Goal: Information Seeking & Learning: Check status

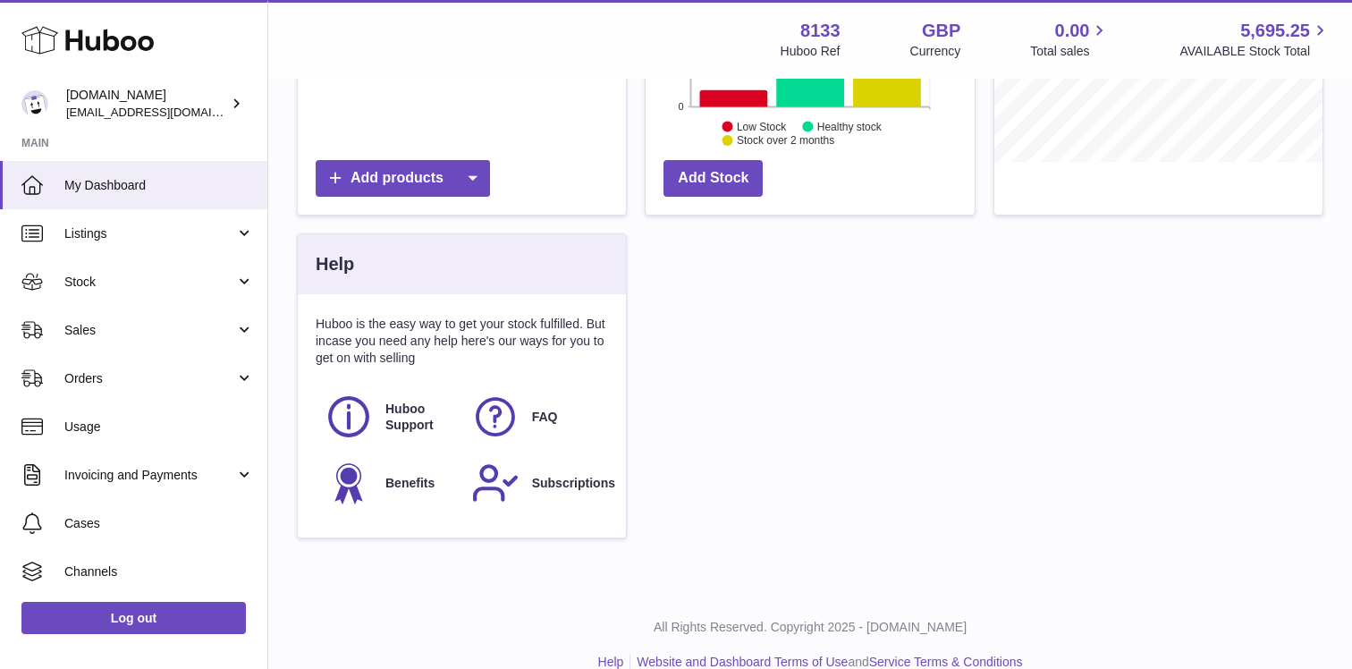
scroll to position [470, 0]
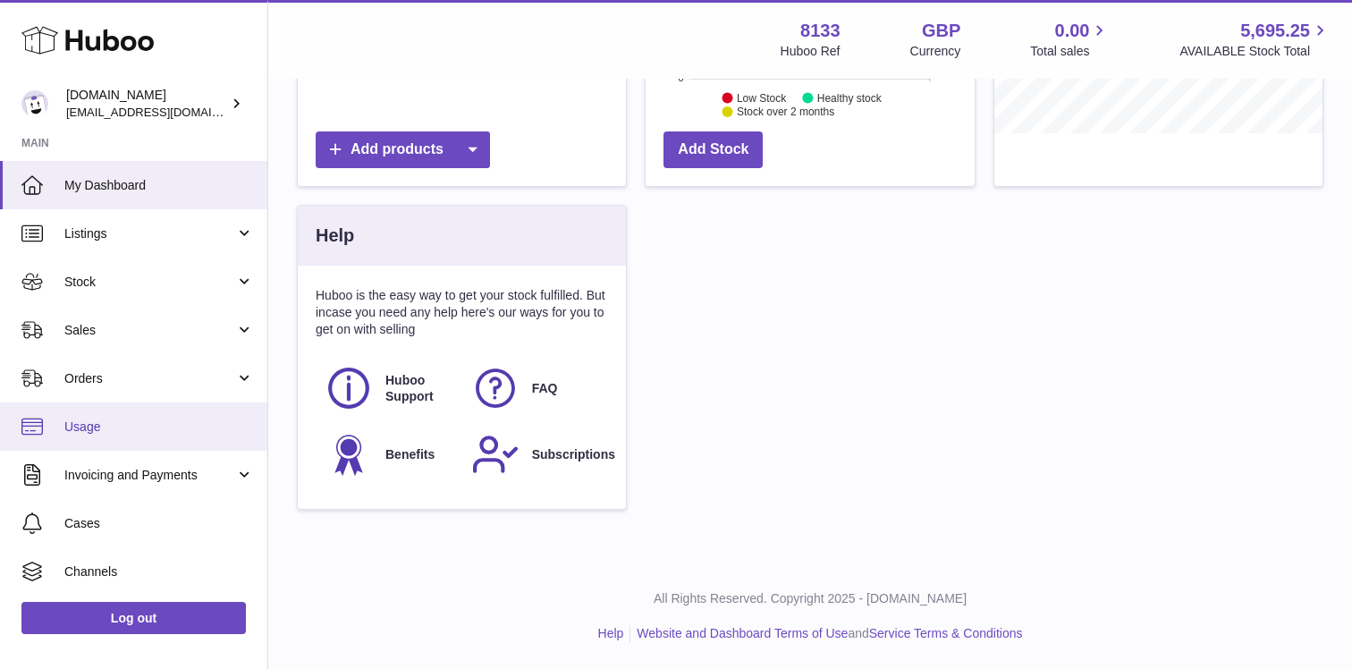
click at [168, 427] on span "Usage" at bounding box center [159, 426] width 190 height 17
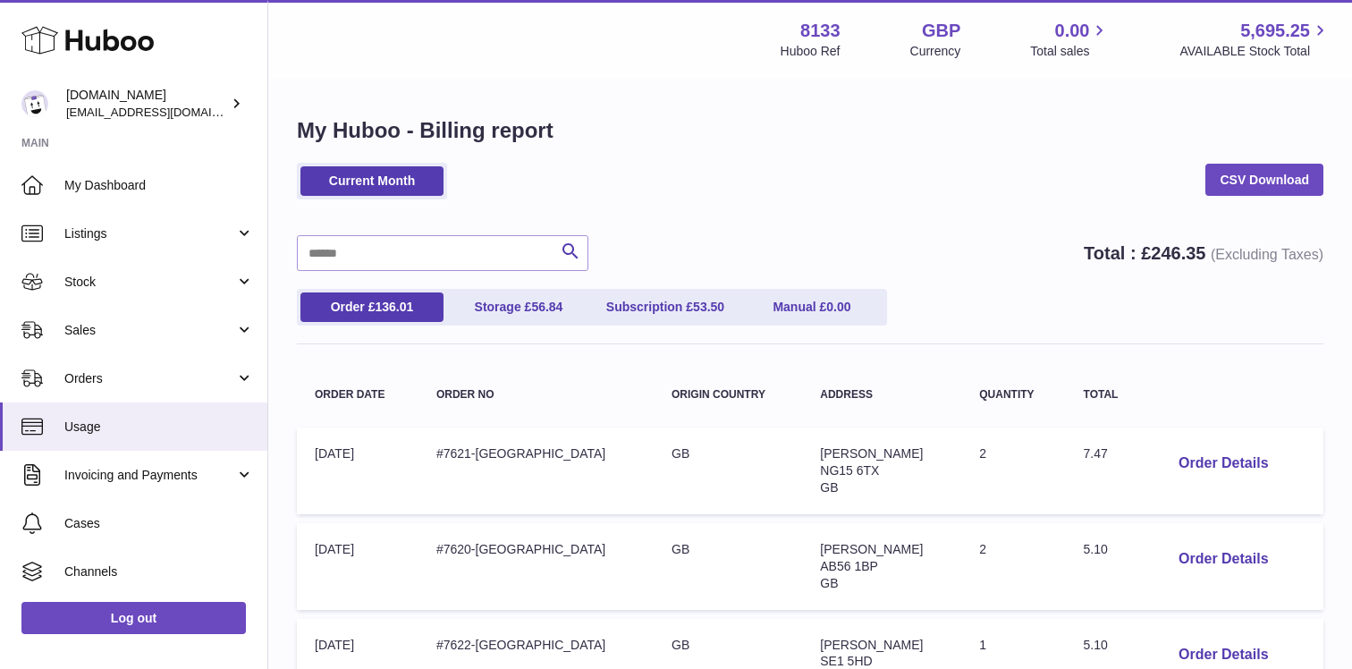
click at [1153, 248] on span "246.35" at bounding box center [1178, 253] width 55 height 20
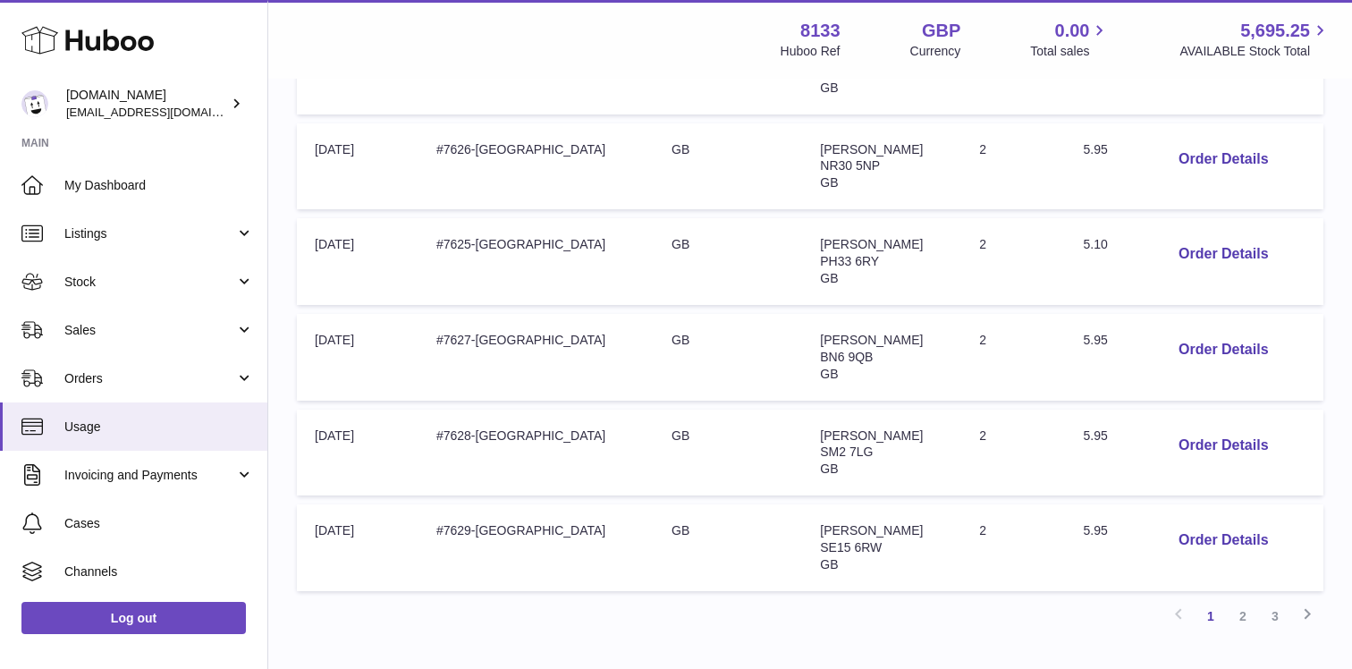
scroll to position [900, 0]
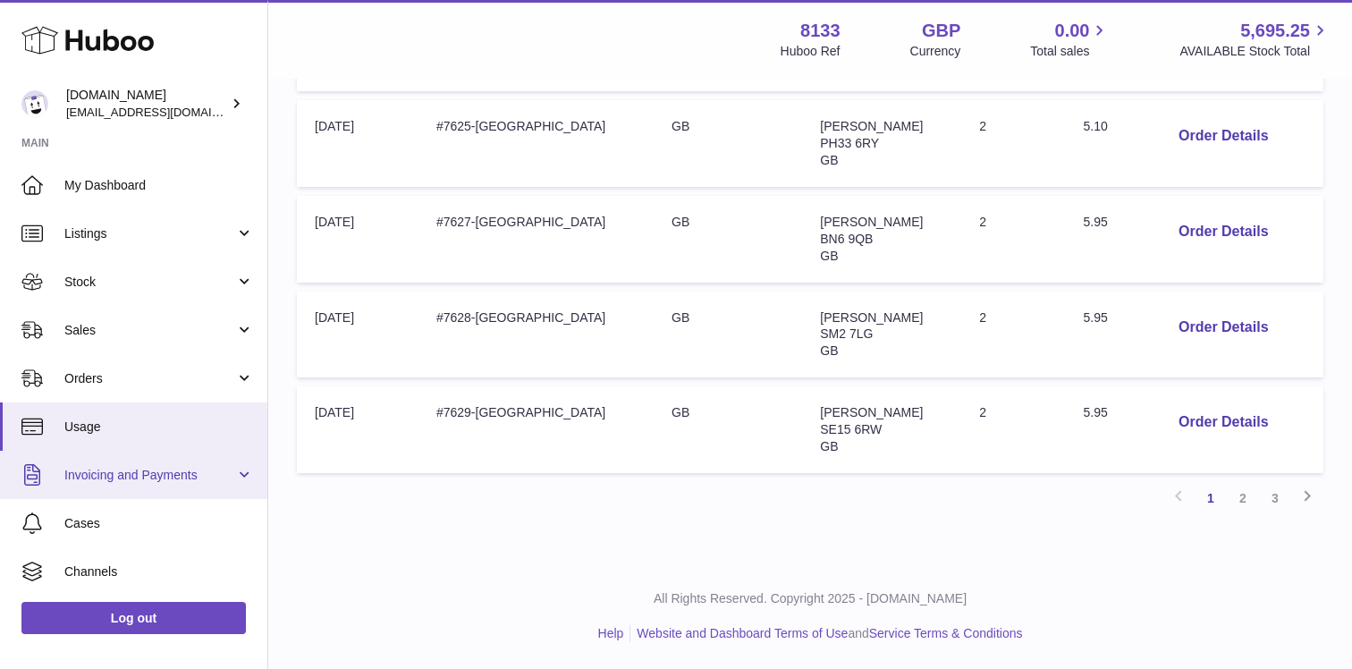
click at [186, 477] on span "Invoicing and Payments" at bounding box center [149, 475] width 171 height 17
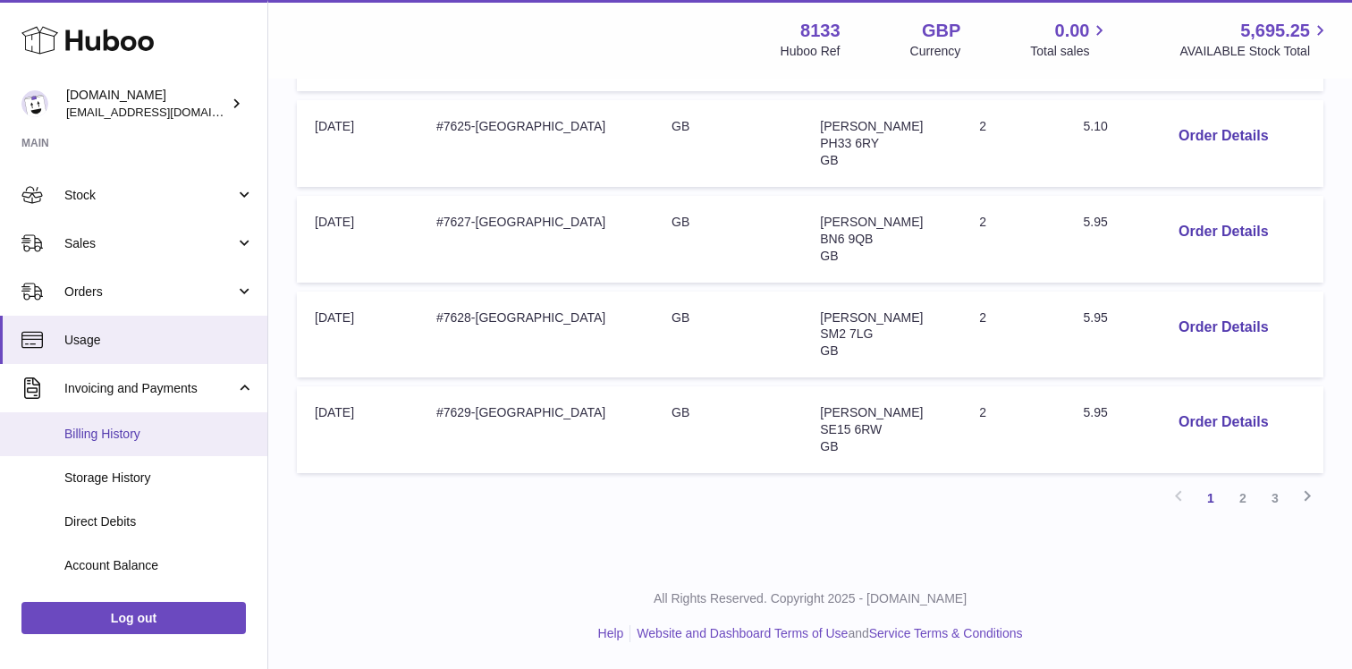
scroll to position [109, 0]
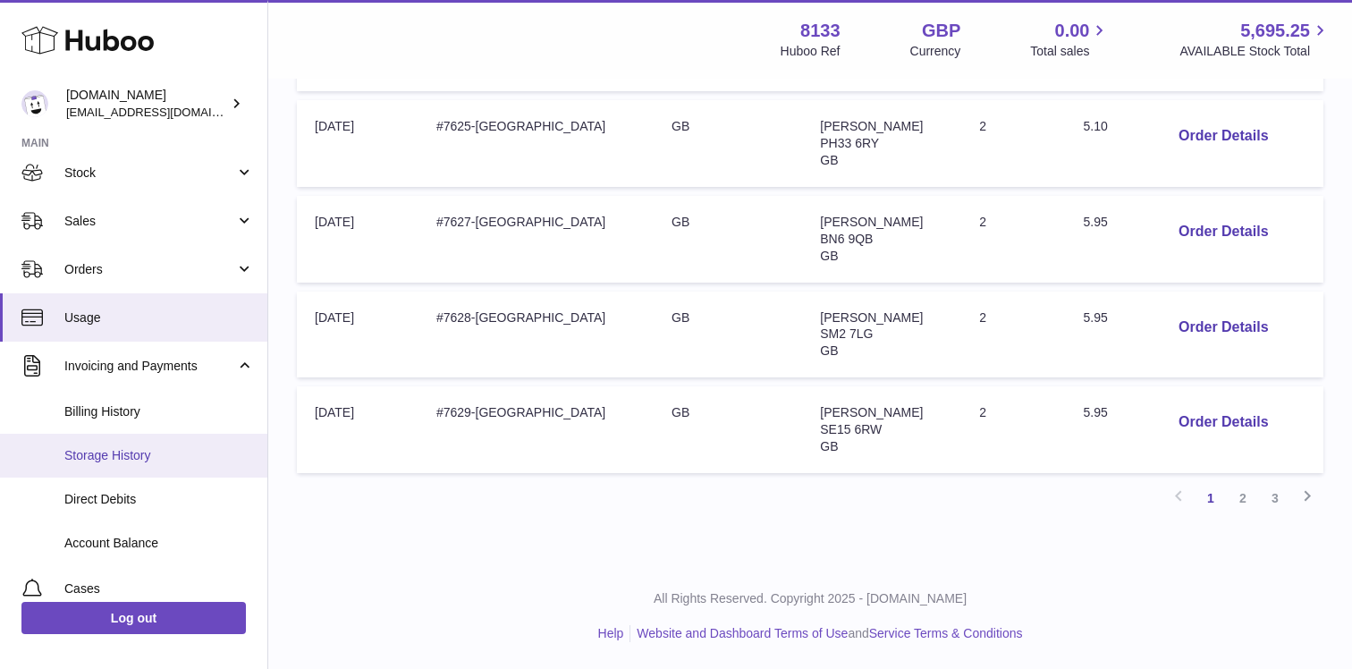
click at [182, 445] on link "Storage History" at bounding box center [133, 456] width 267 height 44
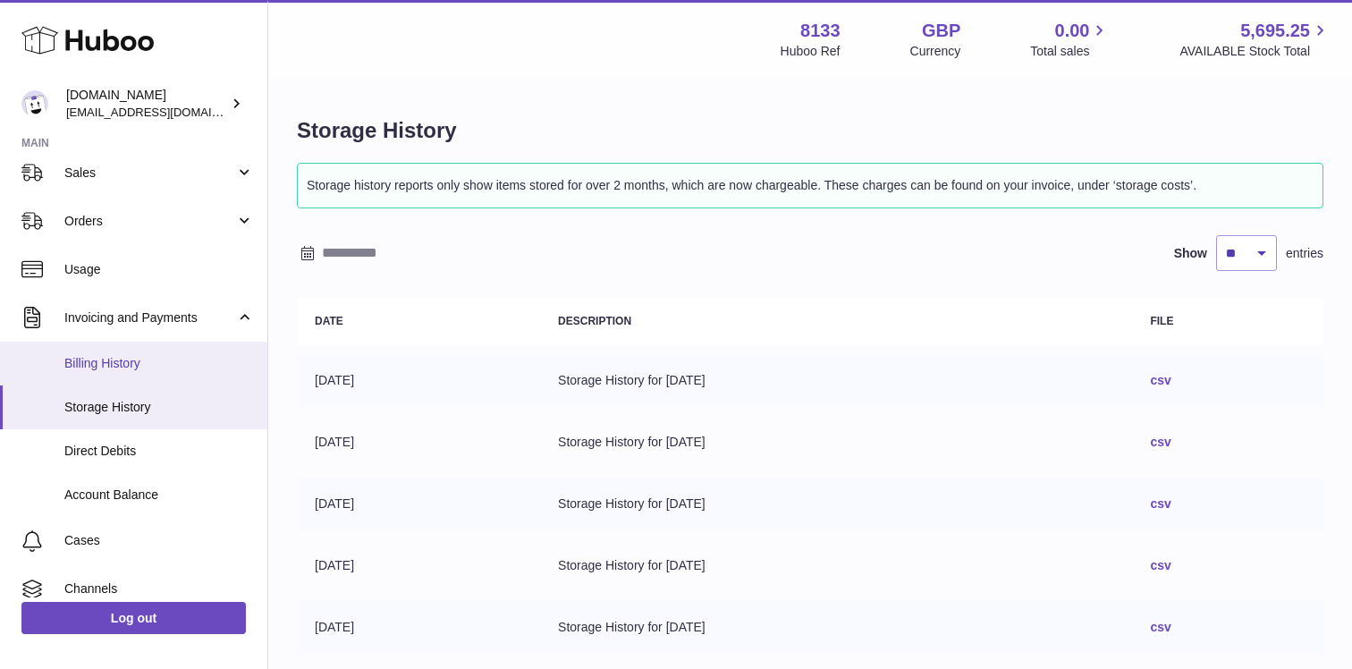
scroll to position [269, 0]
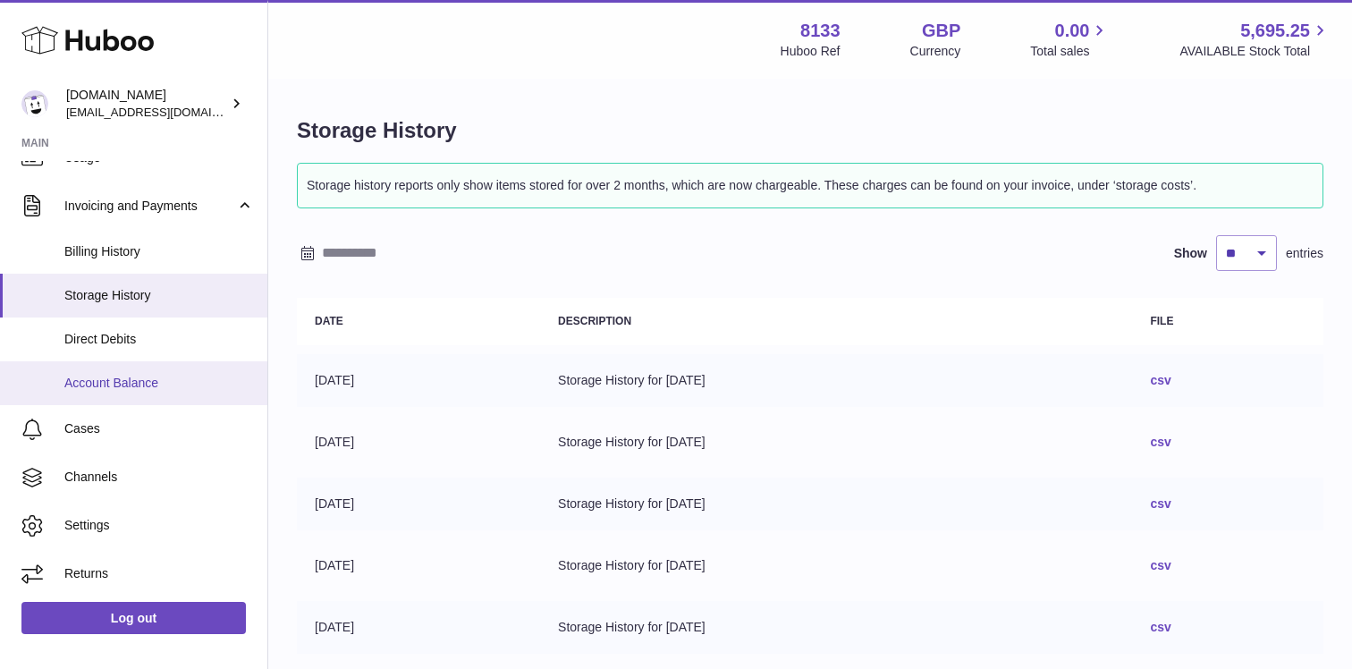
click at [131, 382] on span "Account Balance" at bounding box center [159, 383] width 190 height 17
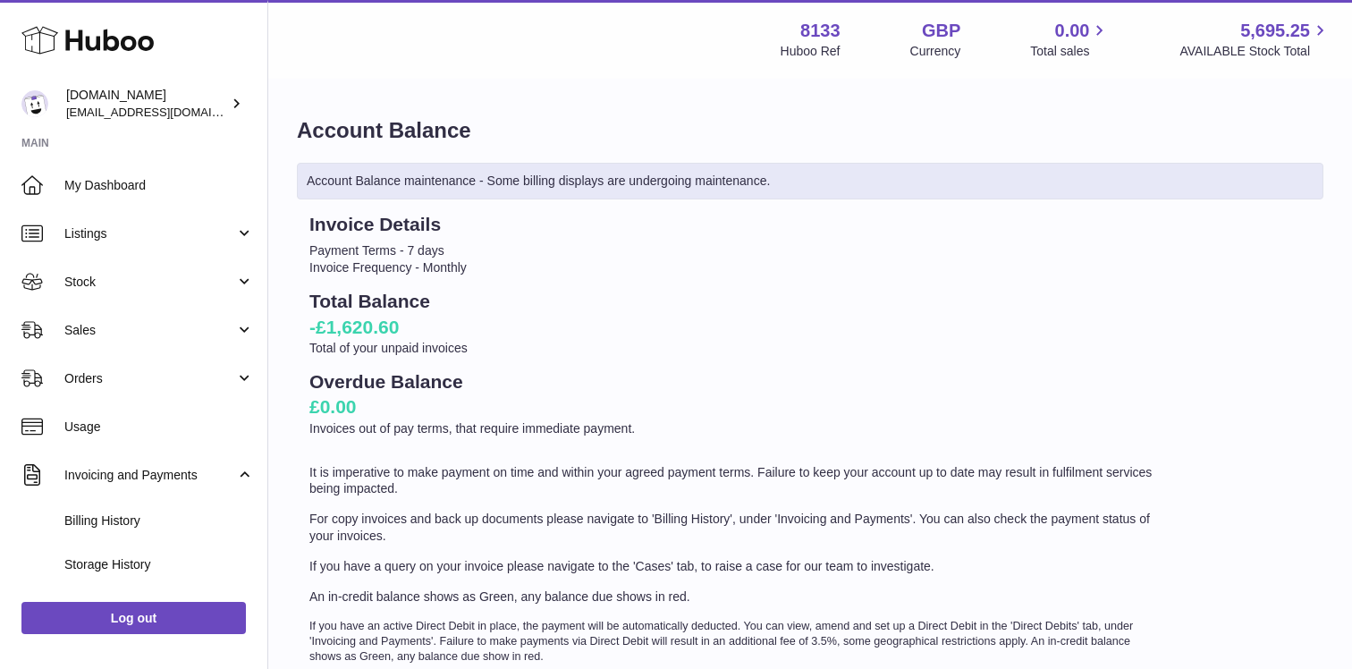
click at [348, 315] on h2 "-£1,620.60" at bounding box center [734, 327] width 851 height 25
click at [375, 324] on h2 "-£1,620.60" at bounding box center [734, 327] width 851 height 25
drag, startPoint x: 430, startPoint y: 324, endPoint x: 306, endPoint y: 325, distance: 124.3
click at [306, 325] on div "Invoice Details Payment Terms - 7 days Invoice Frequency - Monthly Total Balanc…" at bounding box center [735, 438] width 876 height 452
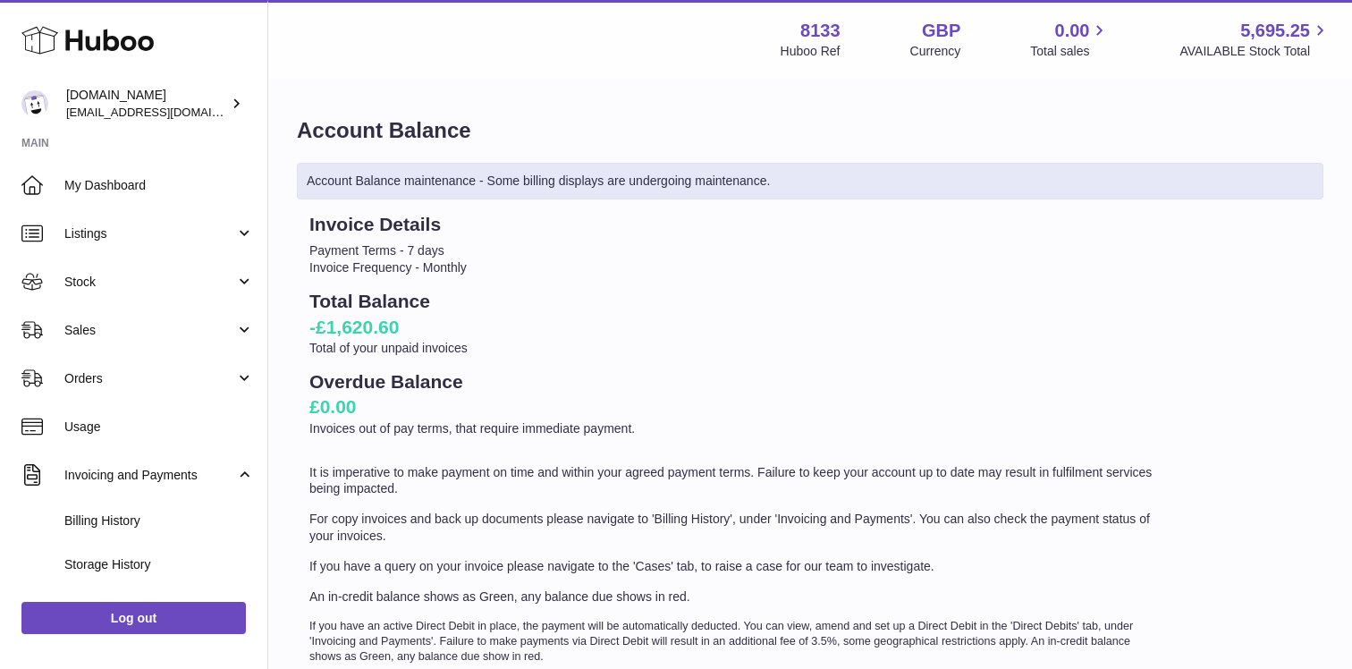
click at [373, 317] on h2 "-£1,620.60" at bounding box center [734, 327] width 851 height 25
click at [374, 322] on h2 "-£1,620.60" at bounding box center [734, 327] width 851 height 25
click at [402, 331] on h2 "-£1,620.60" at bounding box center [734, 327] width 851 height 25
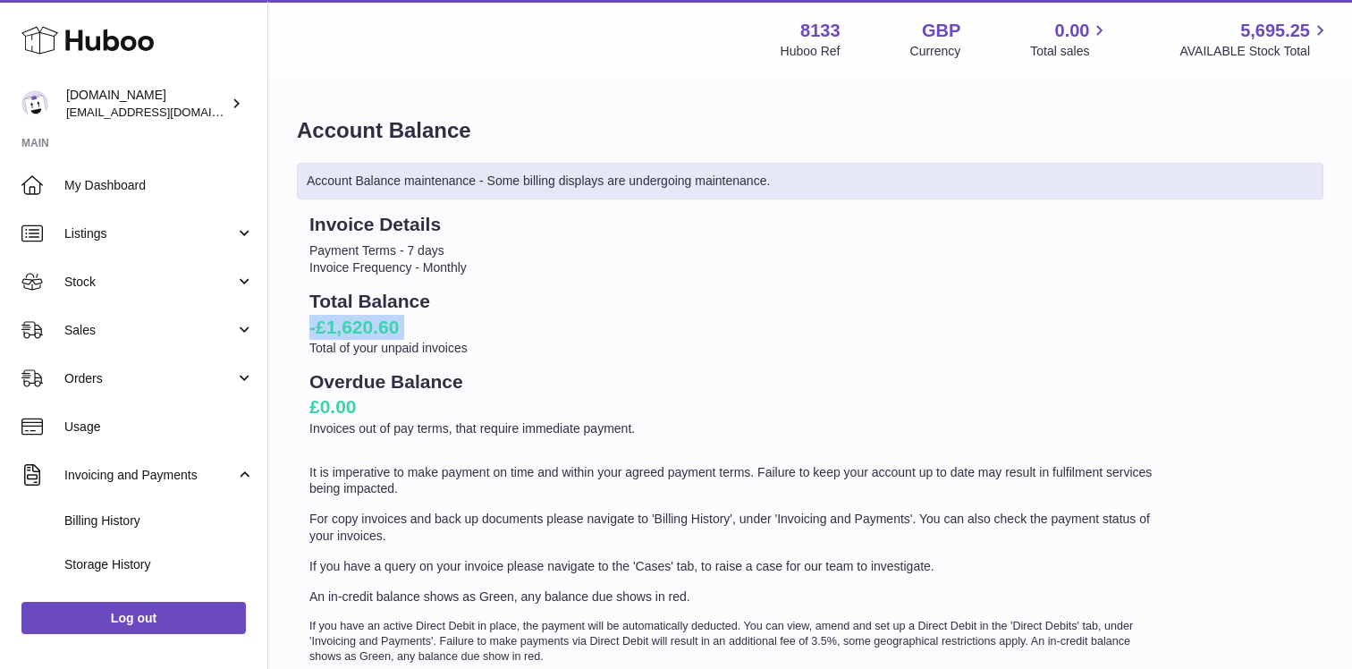
drag, startPoint x: 402, startPoint y: 331, endPoint x: 288, endPoint y: 331, distance: 114.5
click at [288, 331] on div "Account Balance Account Balance maintenance - Some billing displays are undergo…" at bounding box center [810, 396] width 1084 height 632
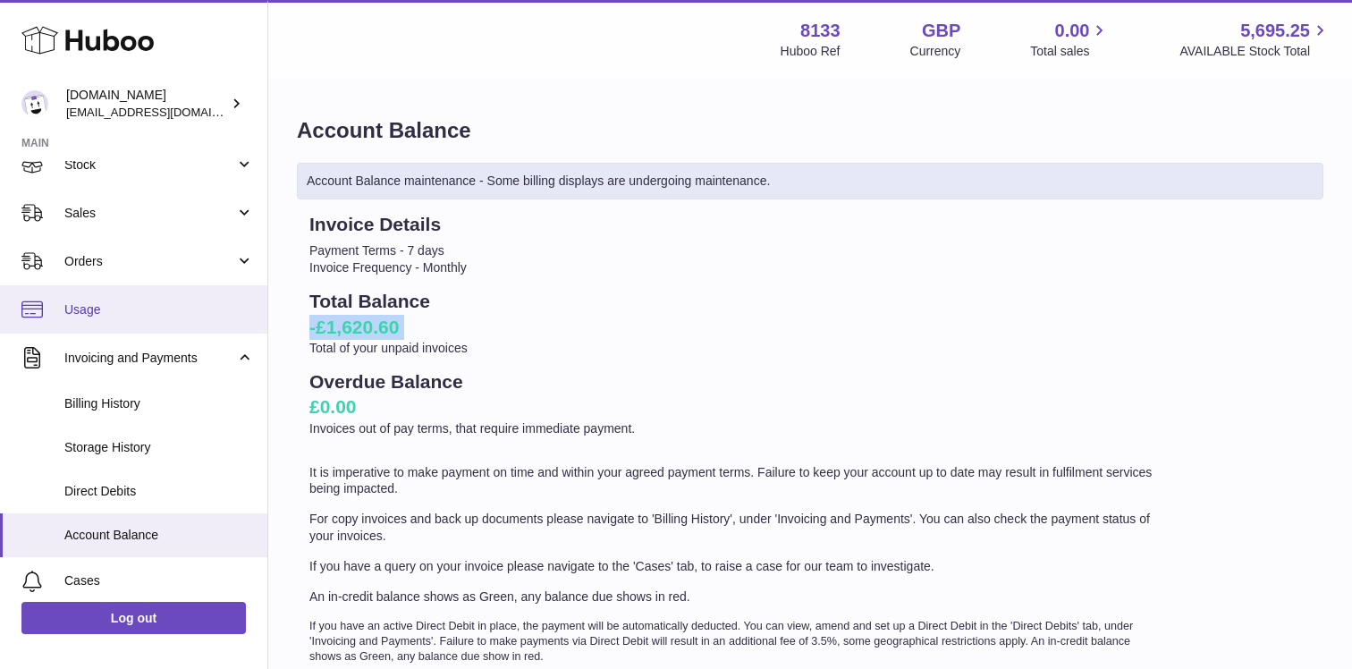
scroll to position [211, 0]
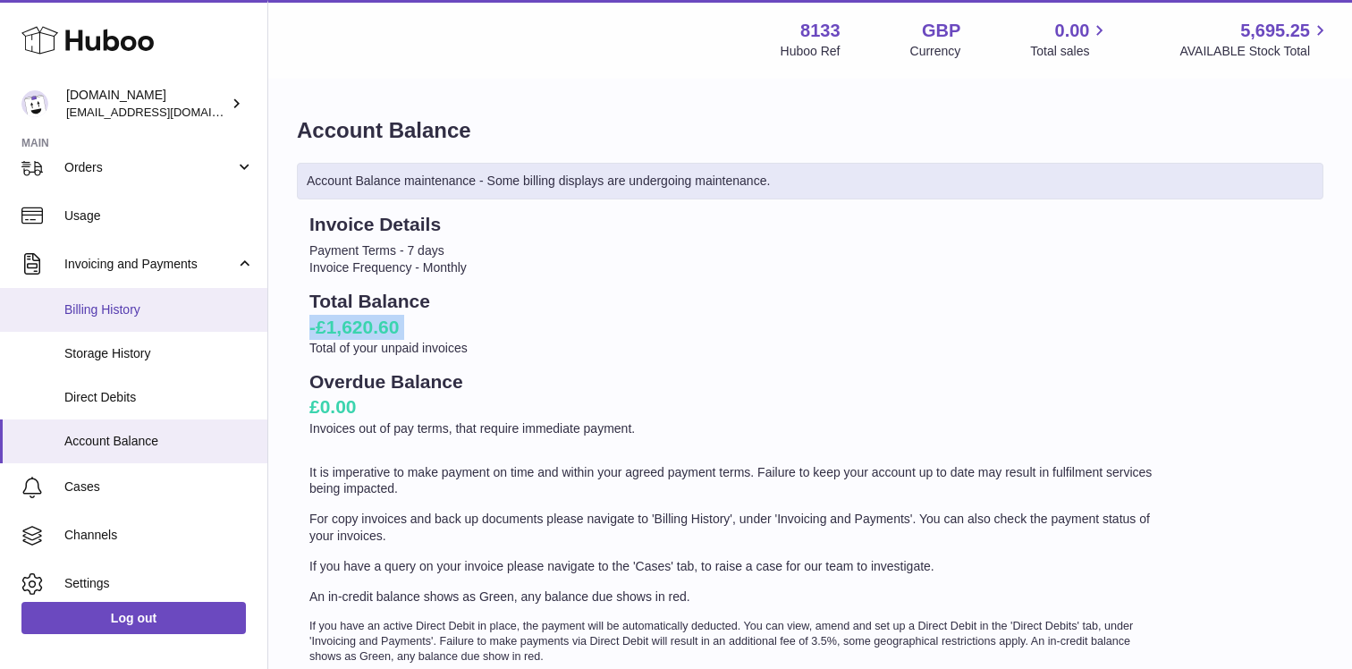
click at [189, 325] on link "Billing History" at bounding box center [133, 310] width 267 height 44
click at [183, 322] on link "Billing History" at bounding box center [133, 310] width 267 height 44
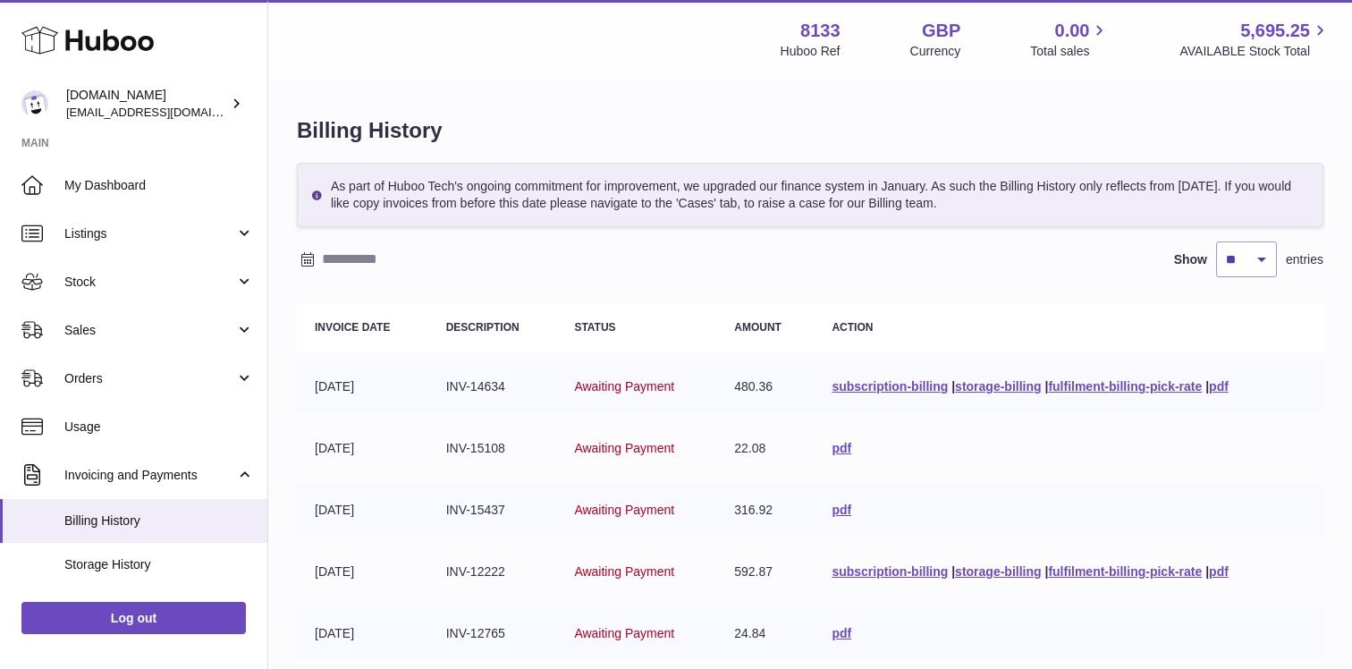
click at [384, 245] on input "text" at bounding box center [461, 259] width 279 height 29
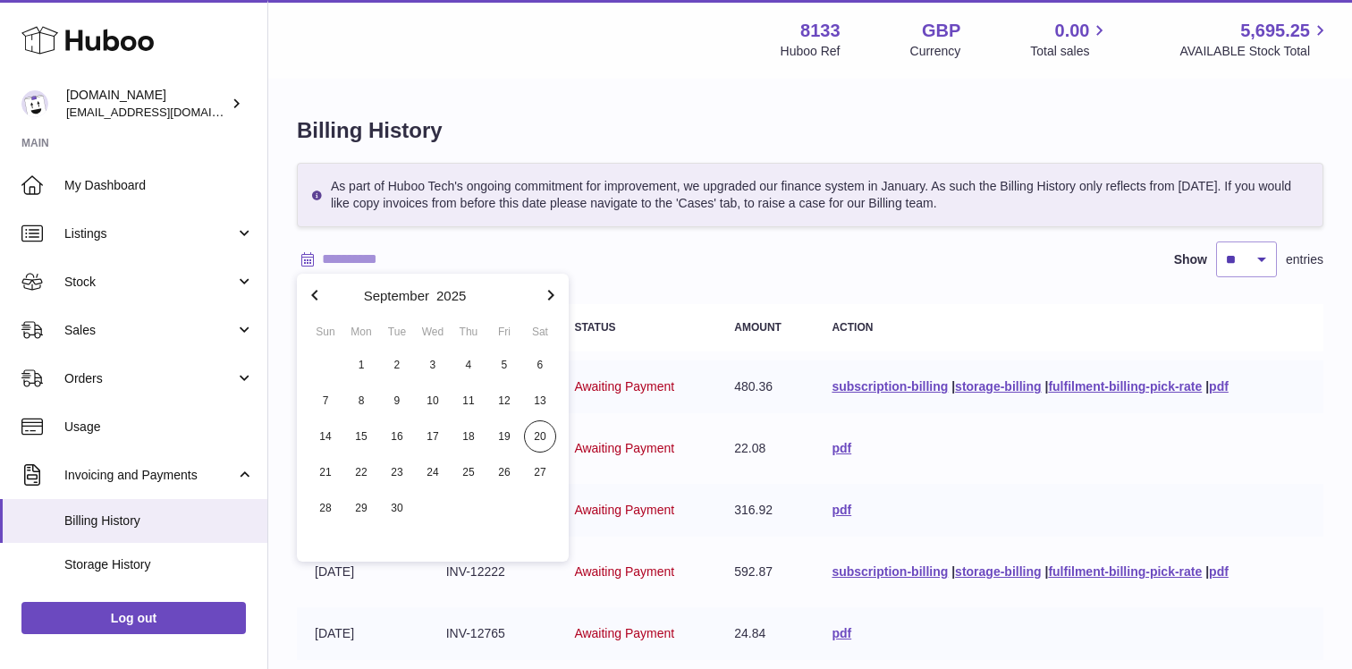
click at [331, 293] on button "button" at bounding box center [315, 295] width 36 height 43
click at [329, 293] on button "button" at bounding box center [315, 295] width 36 height 43
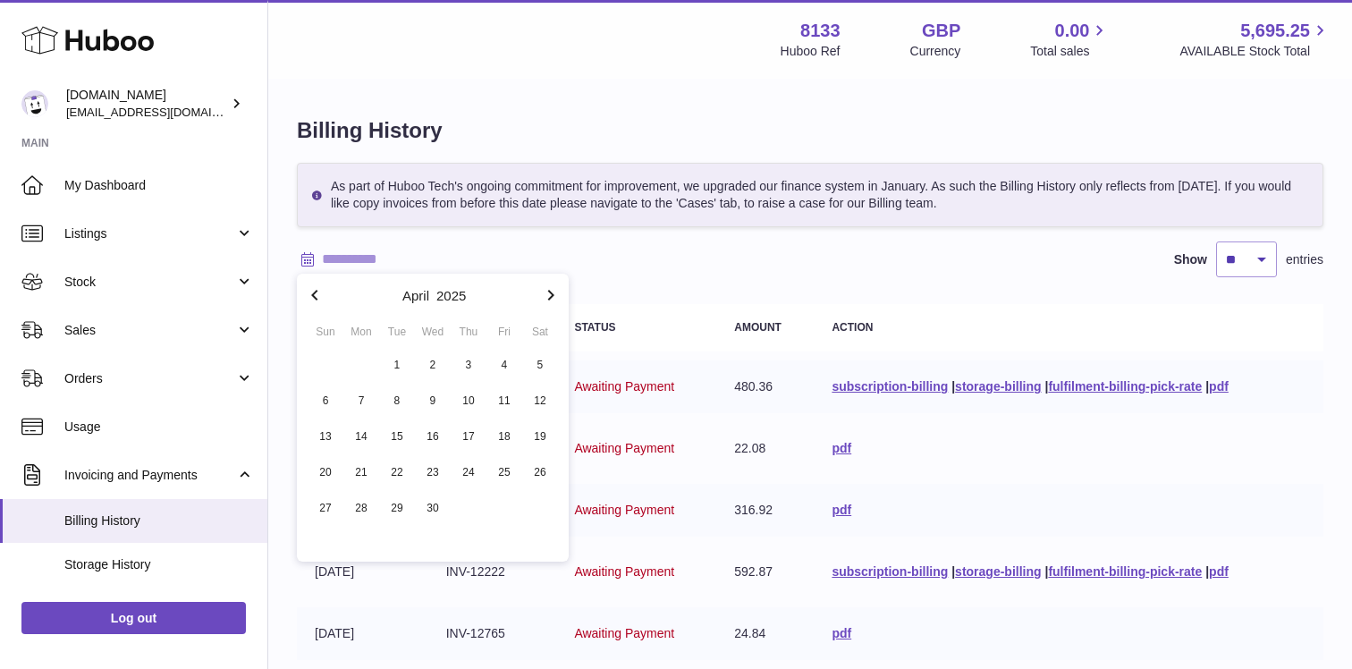
click at [329, 293] on button "button" at bounding box center [315, 295] width 36 height 43
click at [559, 300] on icon "button" at bounding box center [550, 294] width 21 height 21
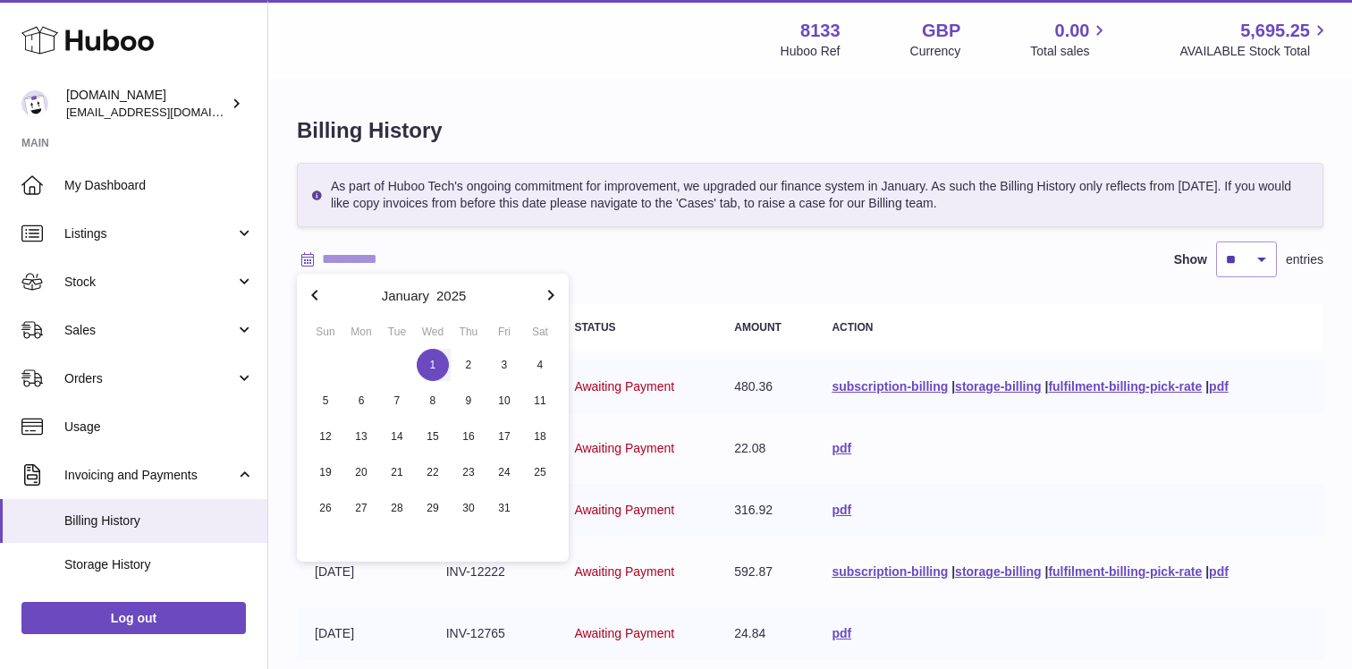
click at [434, 370] on span "1" at bounding box center [433, 365] width 32 height 32
click at [549, 293] on icon "button" at bounding box center [550, 294] width 21 height 21
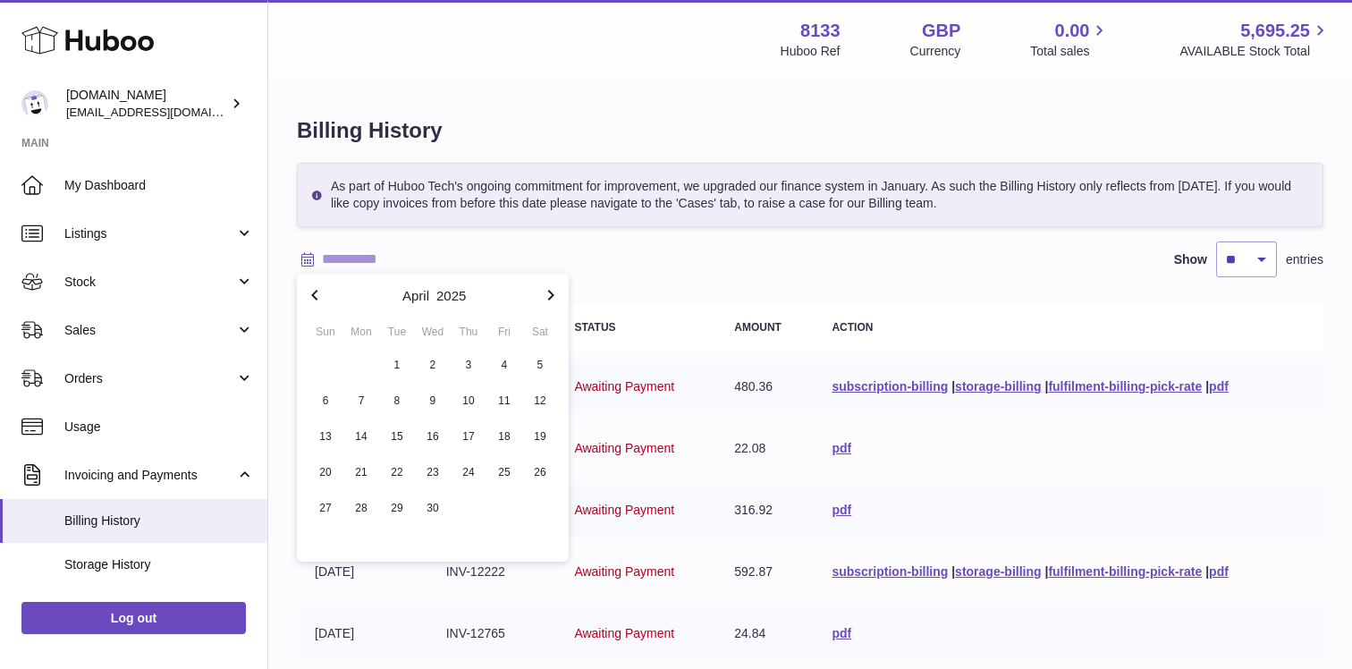
click at [549, 293] on icon "button" at bounding box center [550, 294] width 21 height 21
click at [322, 304] on icon "button" at bounding box center [314, 294] width 21 height 21
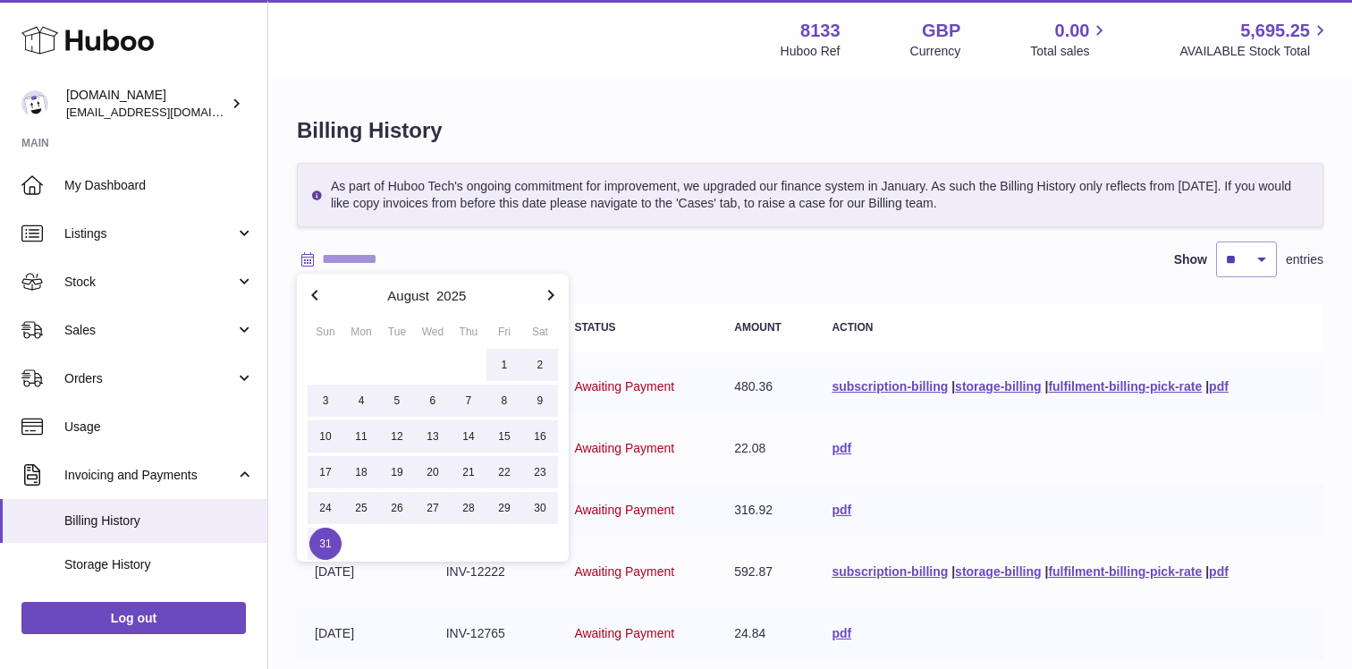
click at [322, 539] on span "31" at bounding box center [325, 544] width 32 height 32
type input "**********"
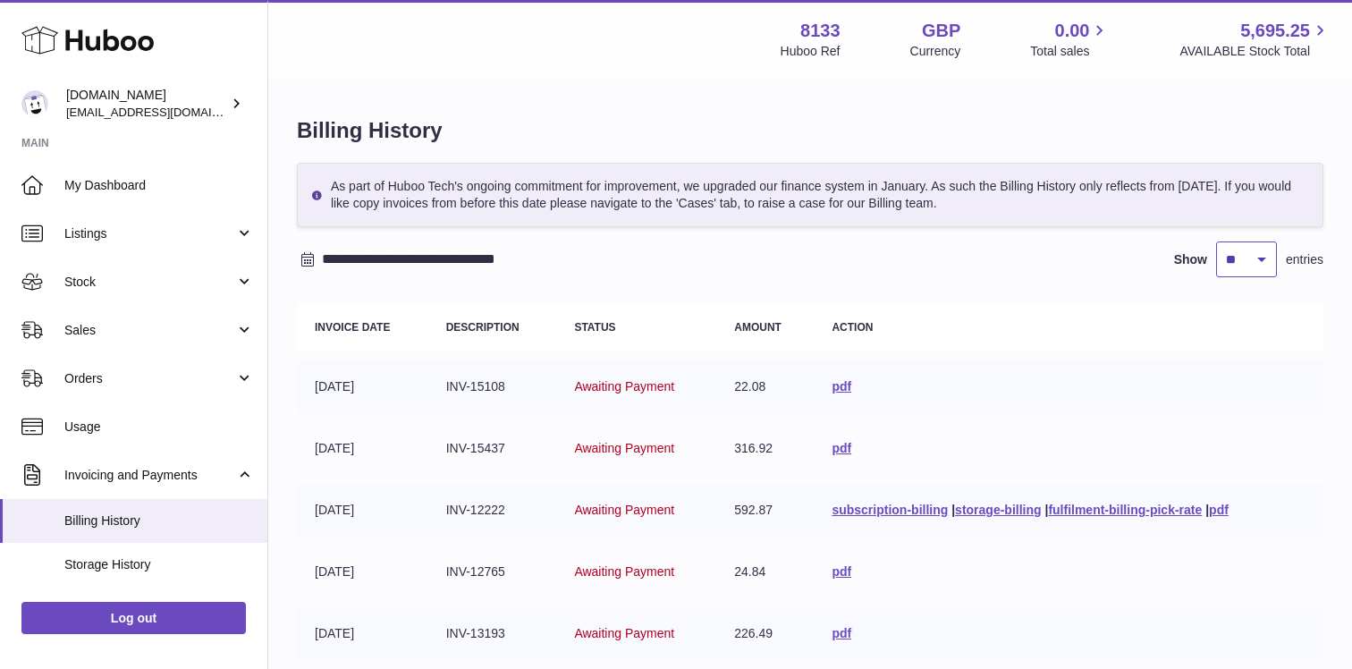
click at [1234, 256] on select "** ** ** ***" at bounding box center [1246, 259] width 61 height 36
select select "***"
click at [1216, 241] on select "** ** ** ***" at bounding box center [1246, 259] width 61 height 36
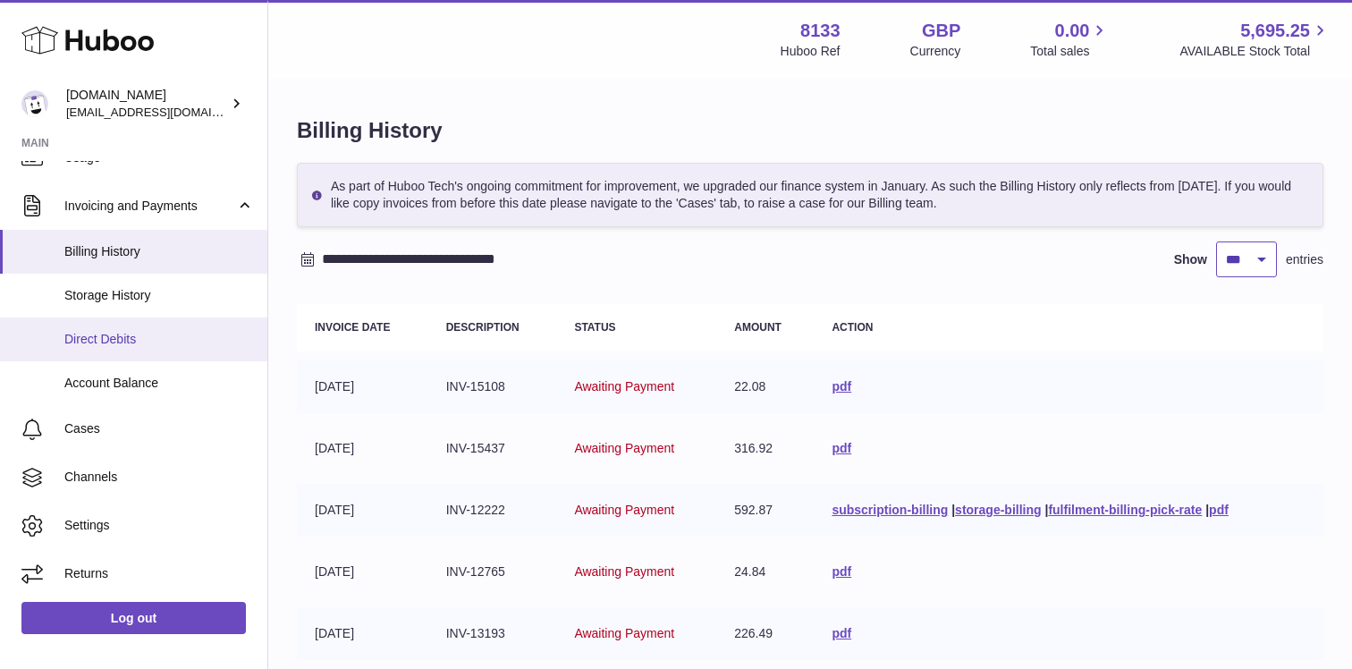
scroll to position [268, 0]
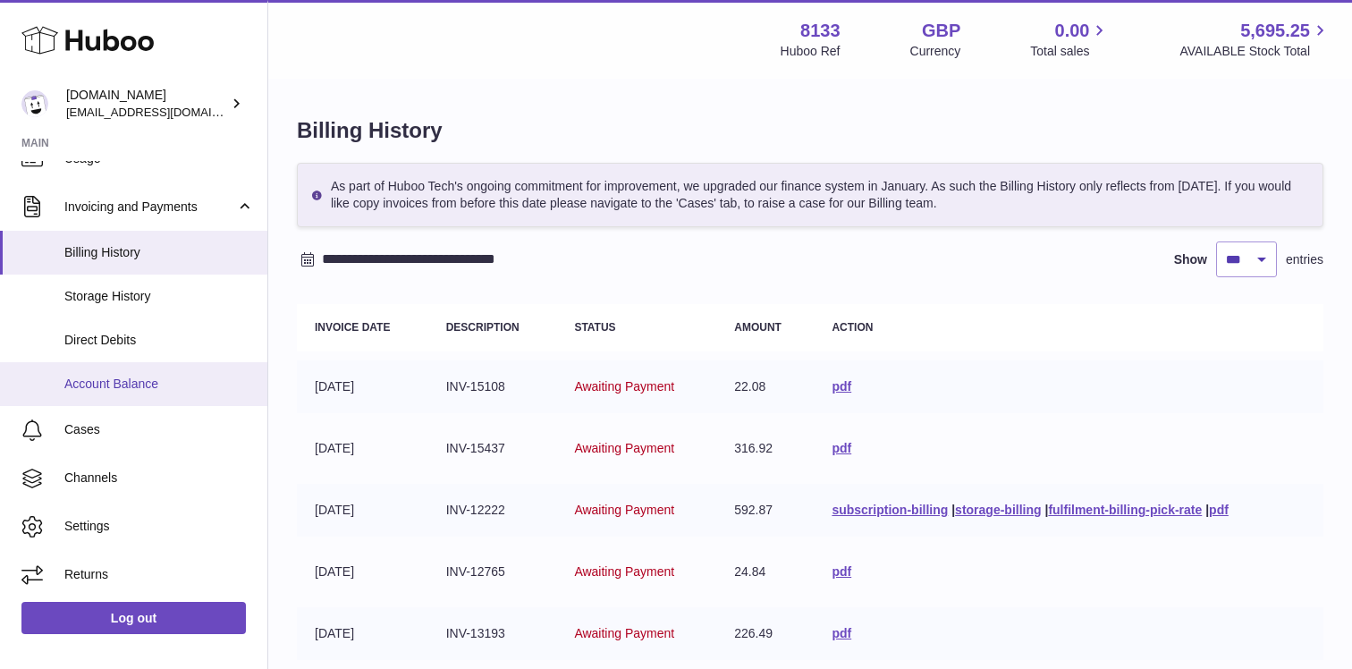
click at [154, 376] on span "Account Balance" at bounding box center [159, 384] width 190 height 17
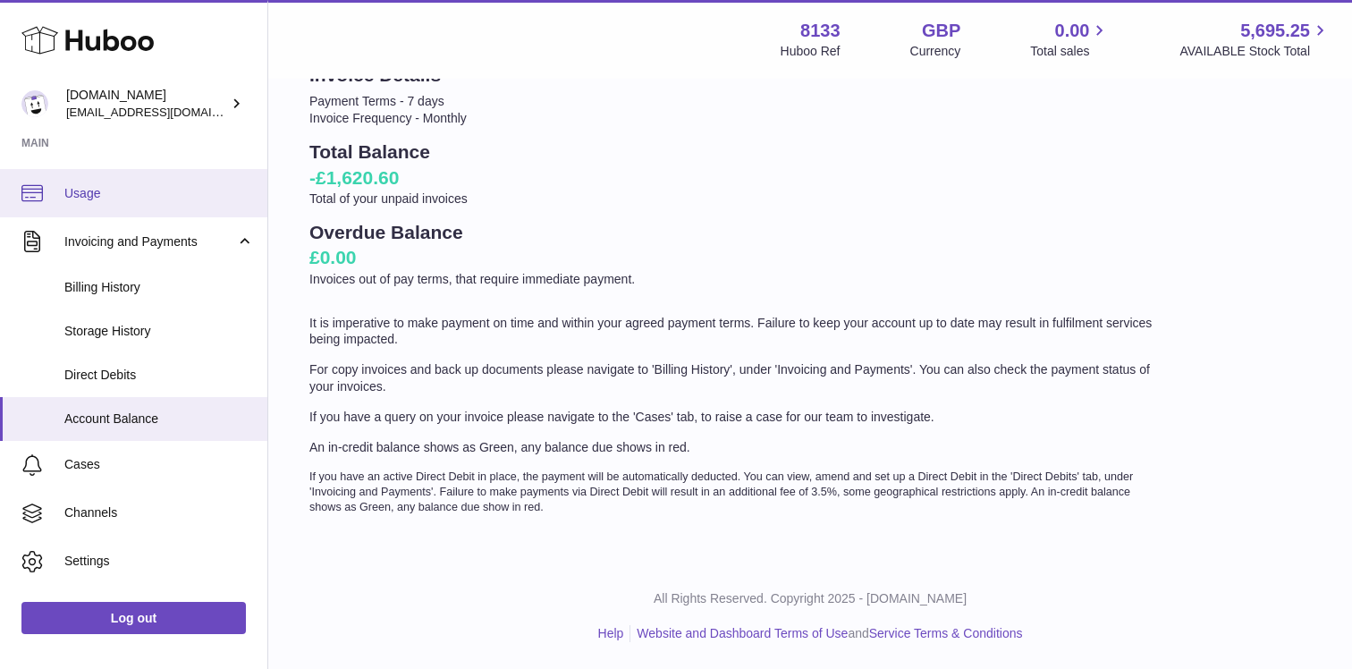
scroll to position [262, 0]
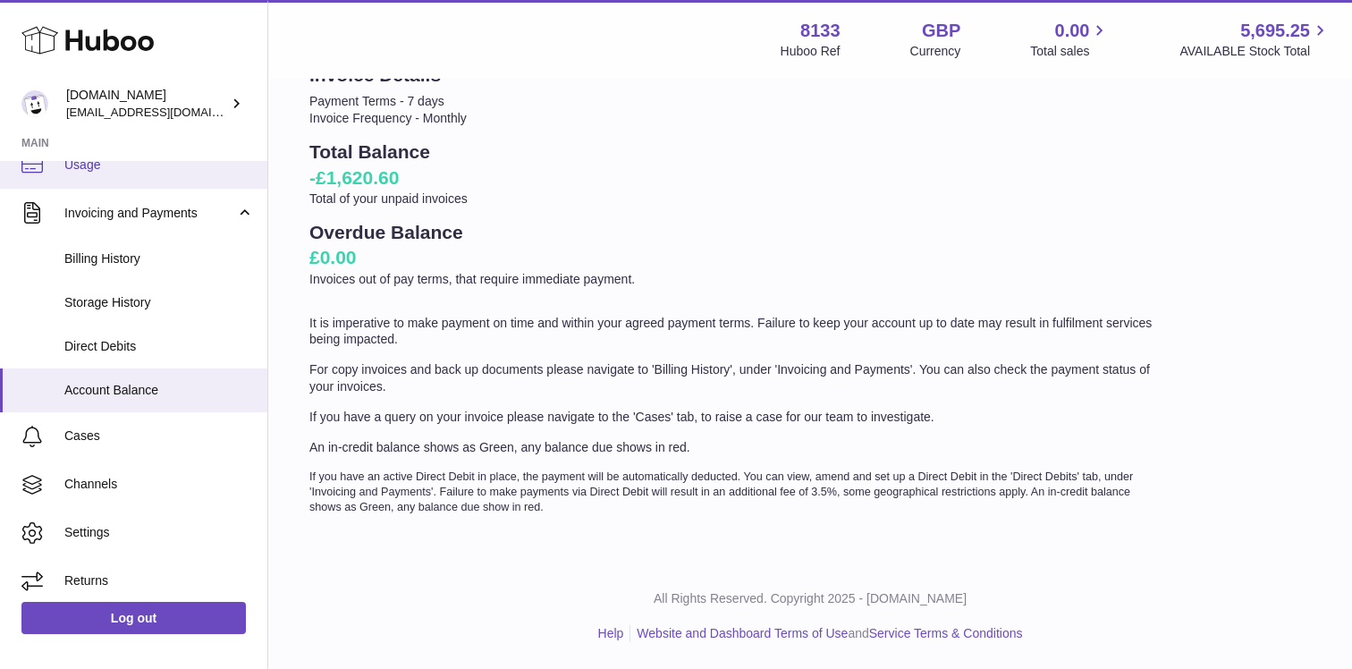
click at [118, 165] on span "Usage" at bounding box center [159, 164] width 190 height 17
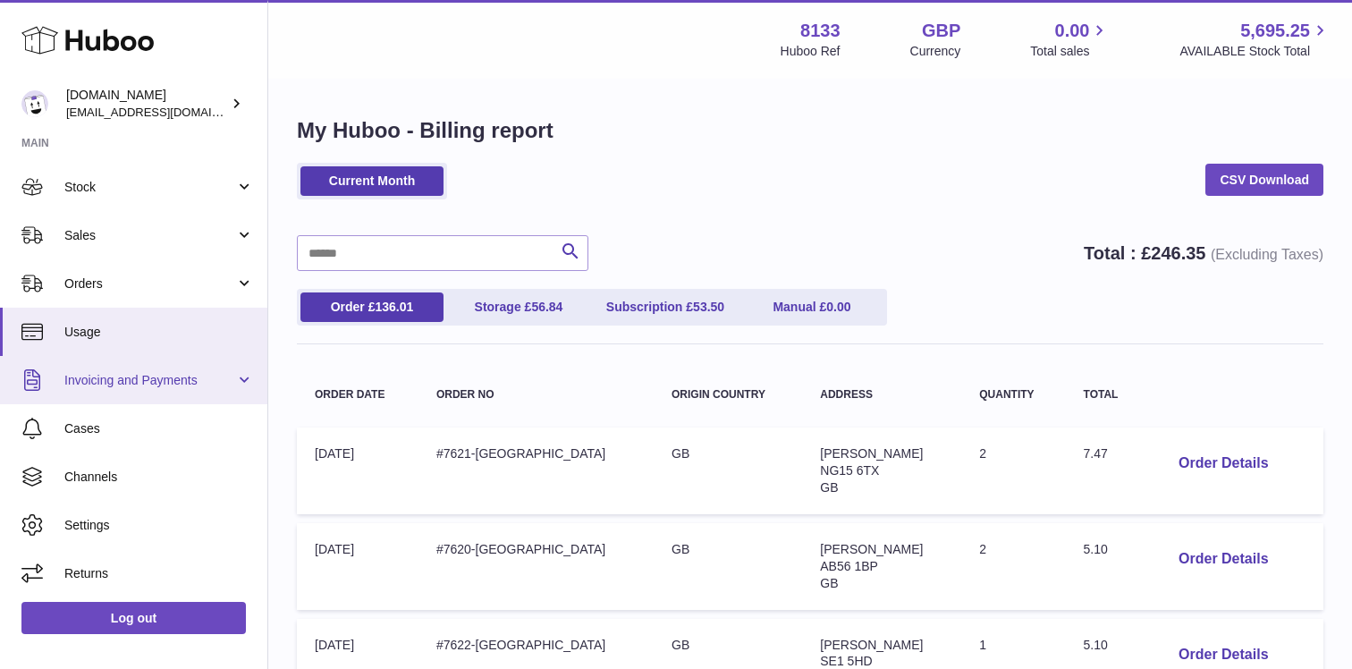
scroll to position [88, 0]
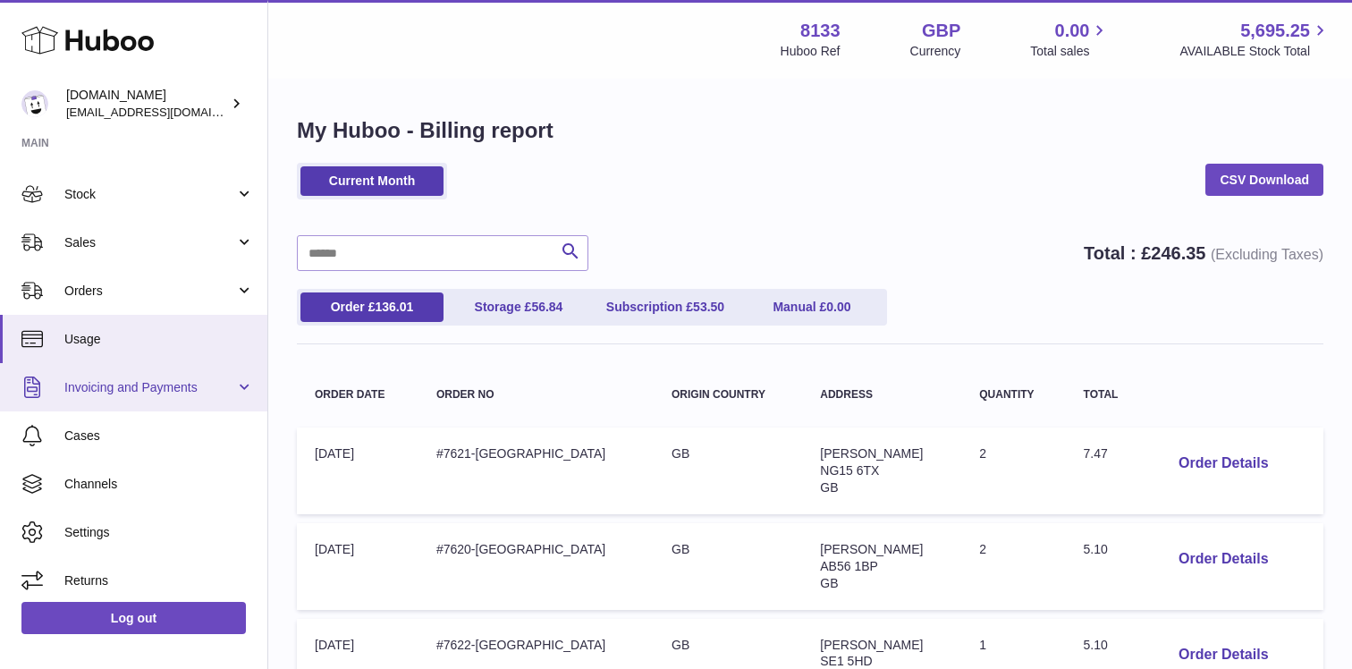
click at [191, 382] on span "Invoicing and Payments" at bounding box center [149, 387] width 171 height 17
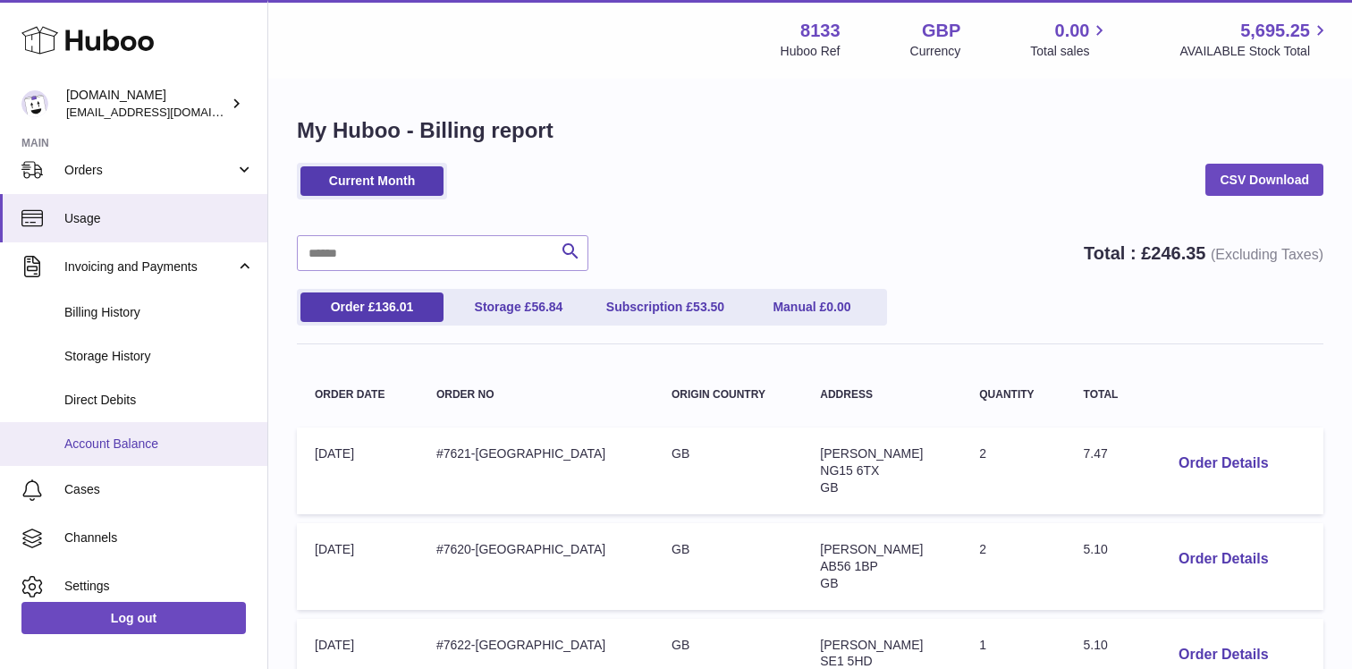
scroll to position [212, 0]
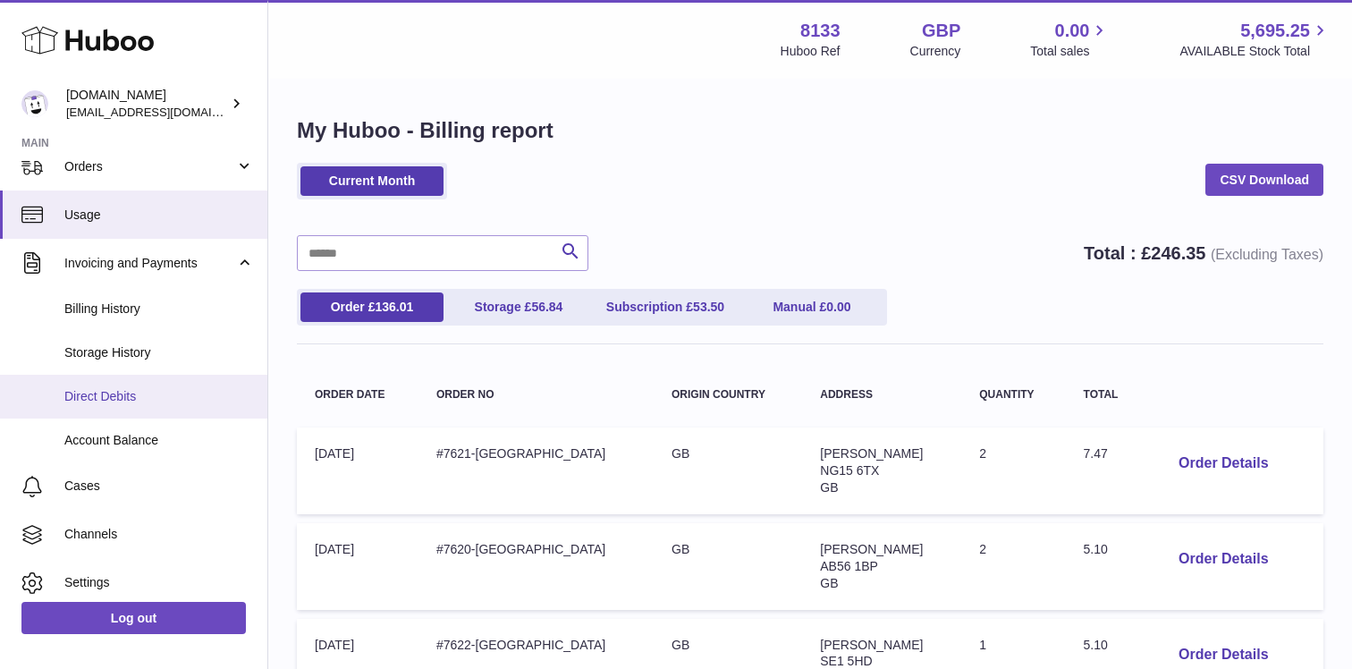
click at [157, 384] on link "Direct Debits" at bounding box center [133, 397] width 267 height 44
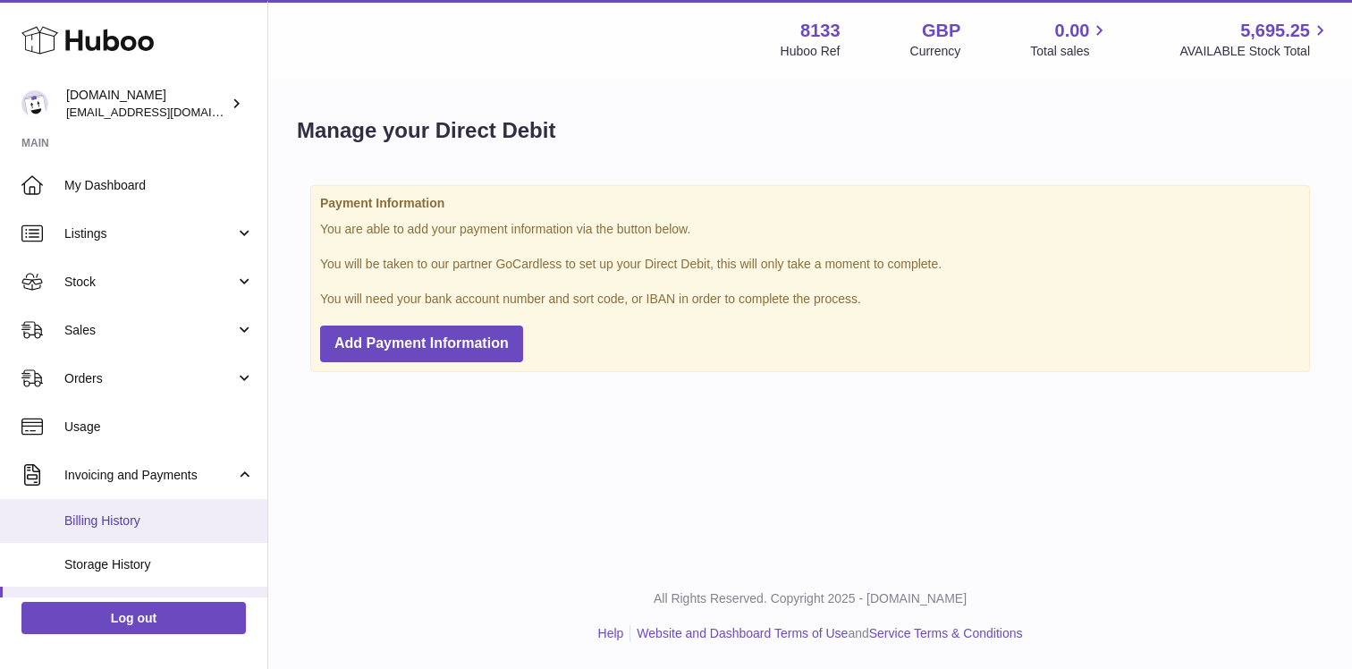
click at [138, 508] on link "Billing History" at bounding box center [133, 521] width 267 height 44
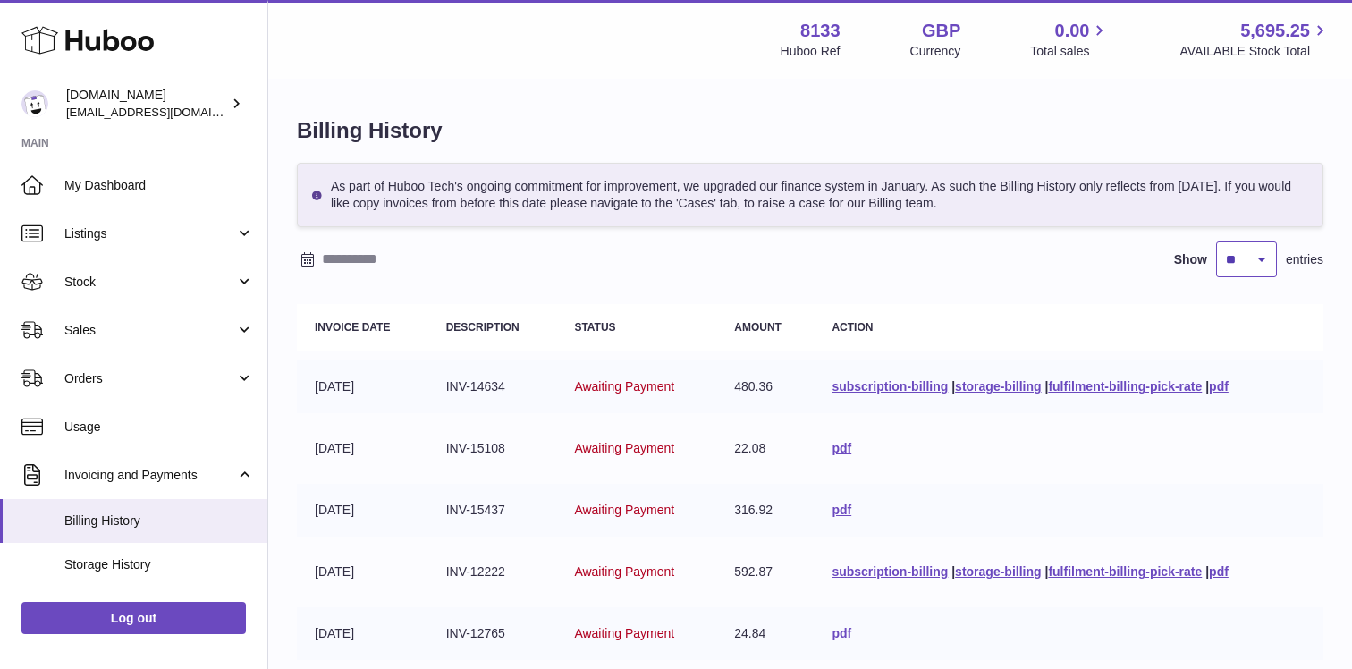
click at [1262, 259] on select "** ** ** ***" at bounding box center [1246, 259] width 61 height 36
select select "***"
click at [1216, 241] on select "** ** ** ***" at bounding box center [1246, 259] width 61 height 36
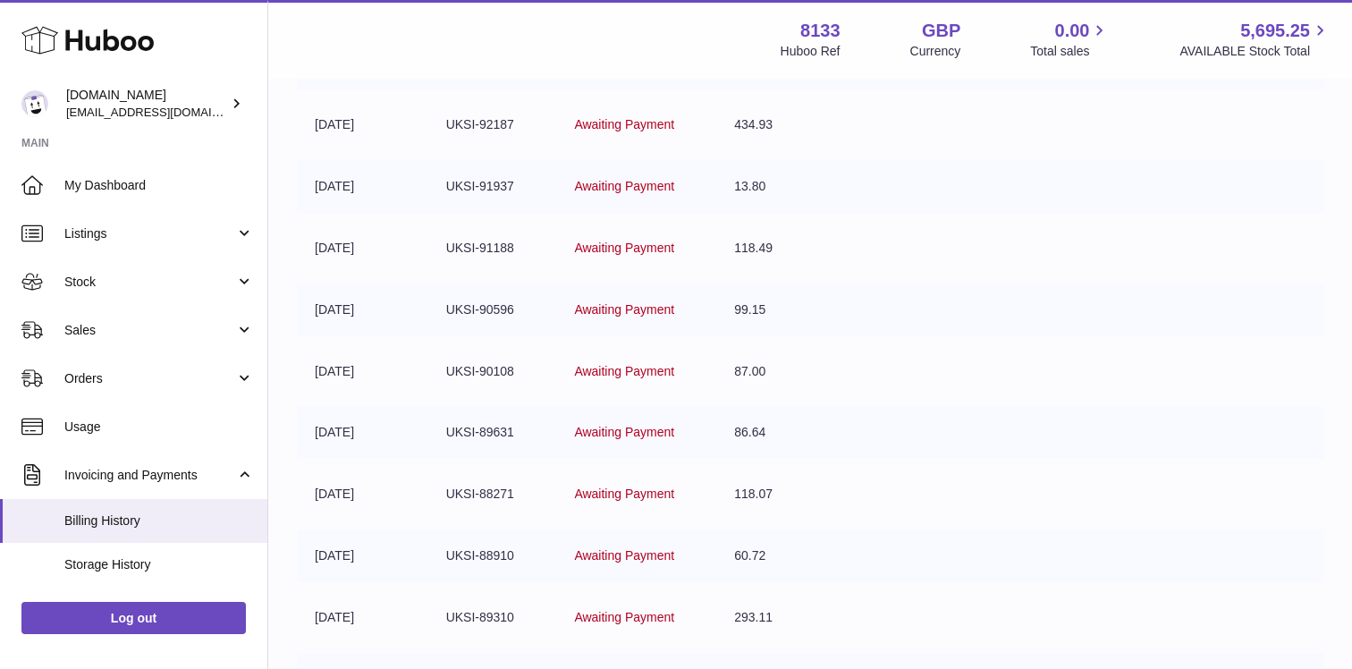
scroll to position [2260, 0]
